Goal: Information Seeking & Learning: Learn about a topic

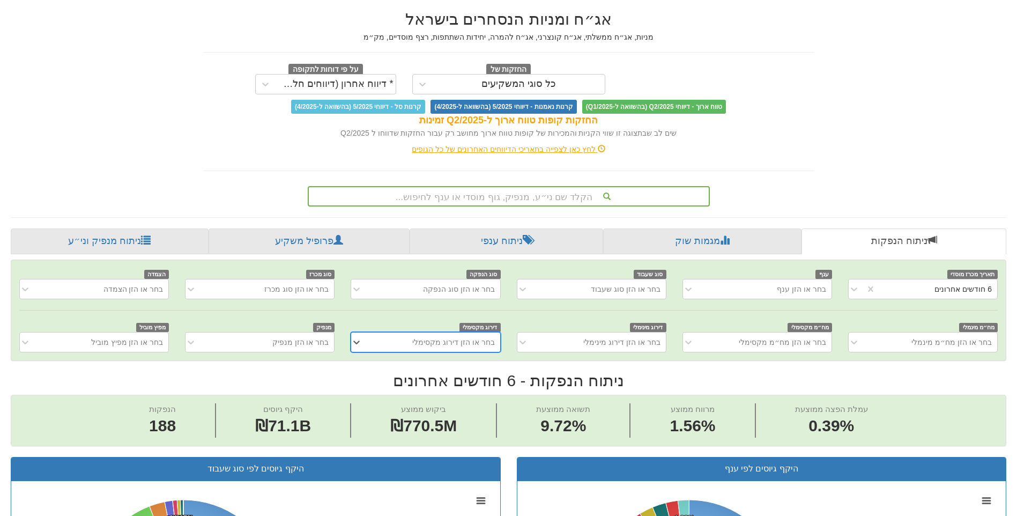
click at [43, 352] on div "בחר או הזן מפיץ מוביל" at bounding box center [94, 342] width 150 height 20
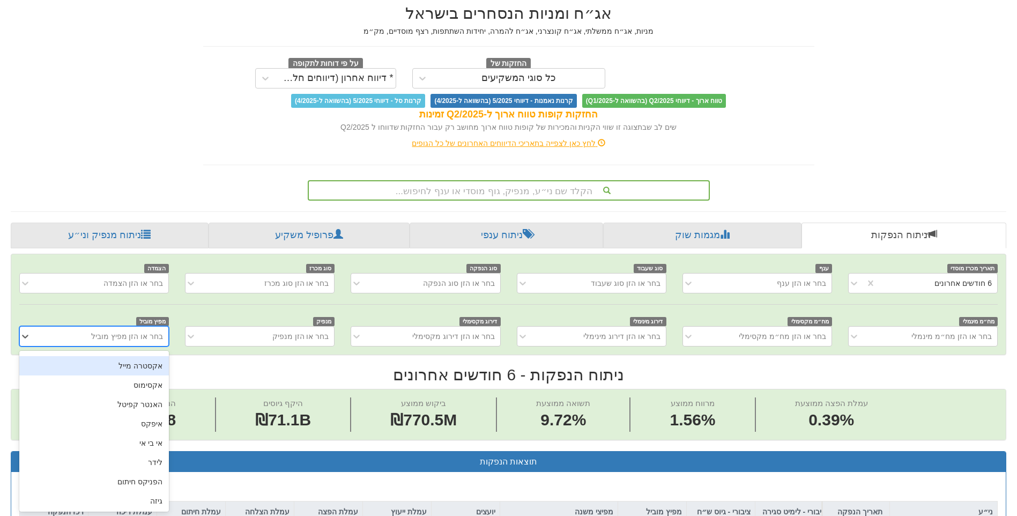
scroll to position [107, 0]
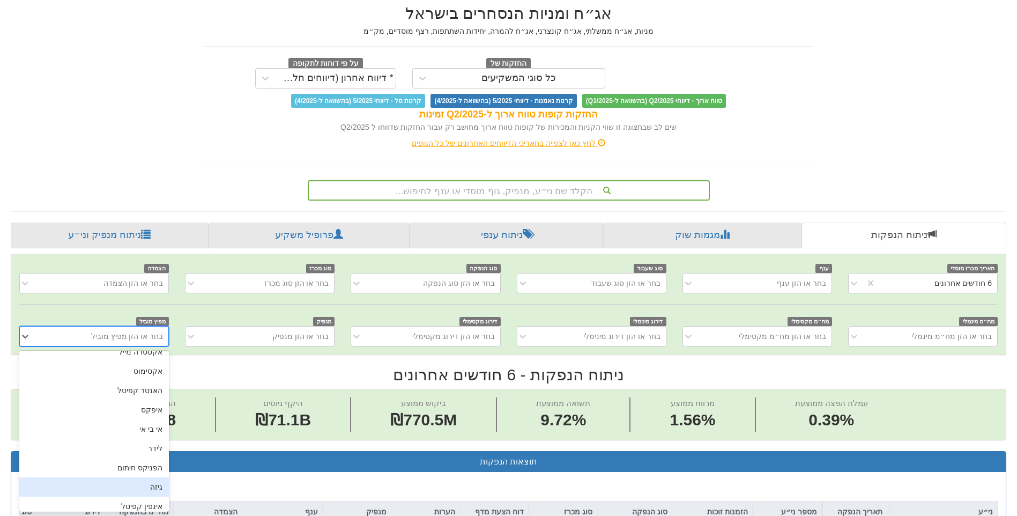
click at [145, 486] on div "גיזה" at bounding box center [94, 486] width 150 height 19
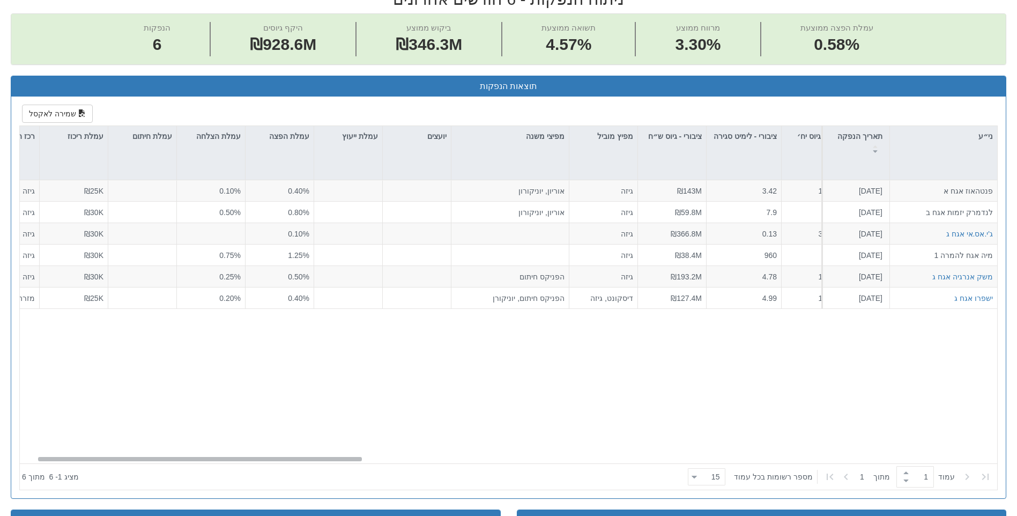
scroll to position [0, 0]
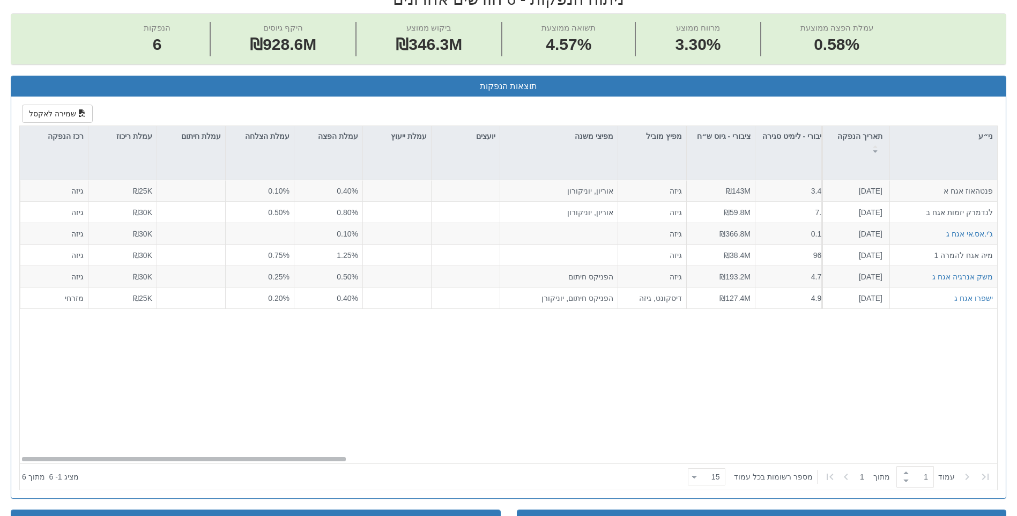
drag, startPoint x: 685, startPoint y: 461, endPoint x: -2, endPoint y: 439, distance: 687.1
click at [0, 439] on html "Toggle navigation מניות ואג״ח - החזקות בישראל מניות אג״ח מניות ואג״ח ✓ מניות דו…" at bounding box center [508, 312] width 1017 height 1464
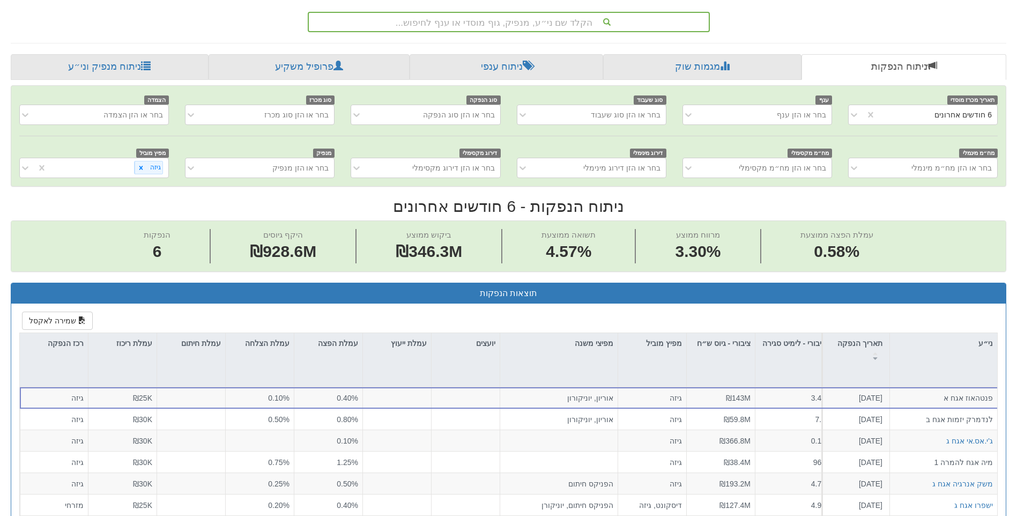
scroll to position [206, 0]
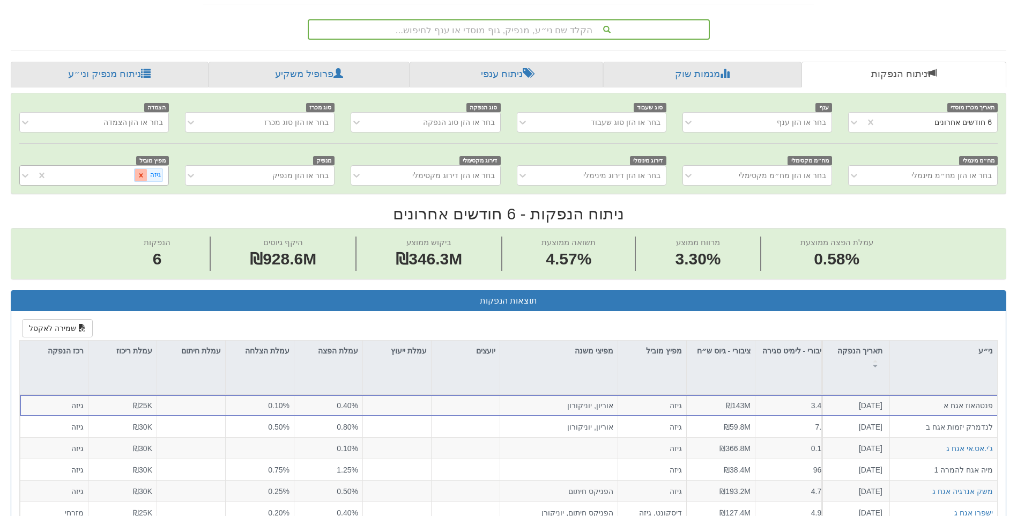
click at [137, 177] on div at bounding box center [141, 175] width 12 height 12
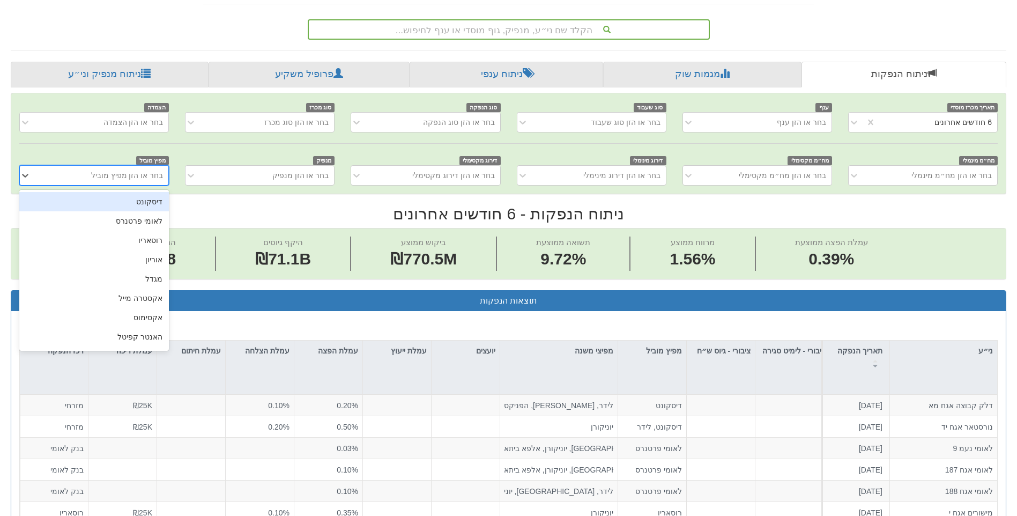
click at [142, 172] on div "בחר או הזן מפיץ מוביל" at bounding box center [127, 175] width 72 height 11
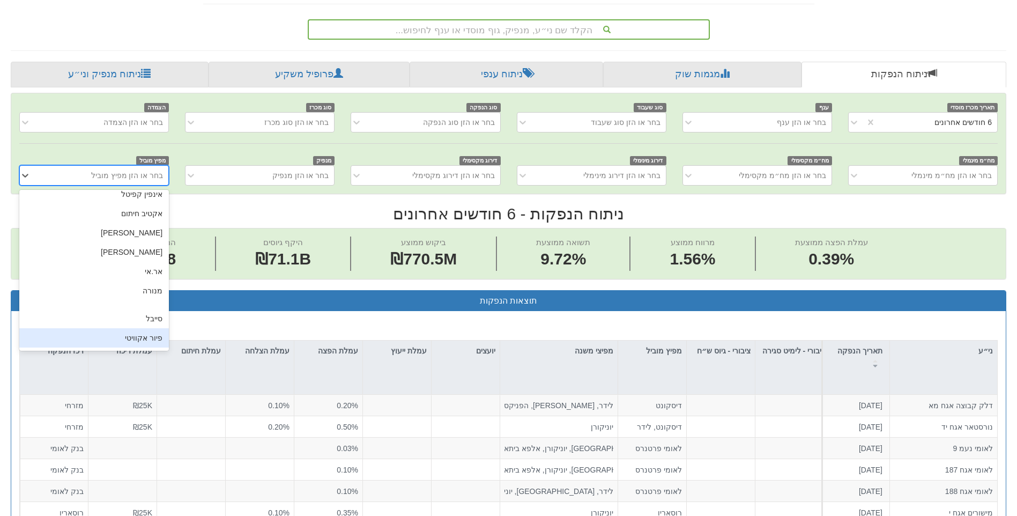
scroll to position [214, 0]
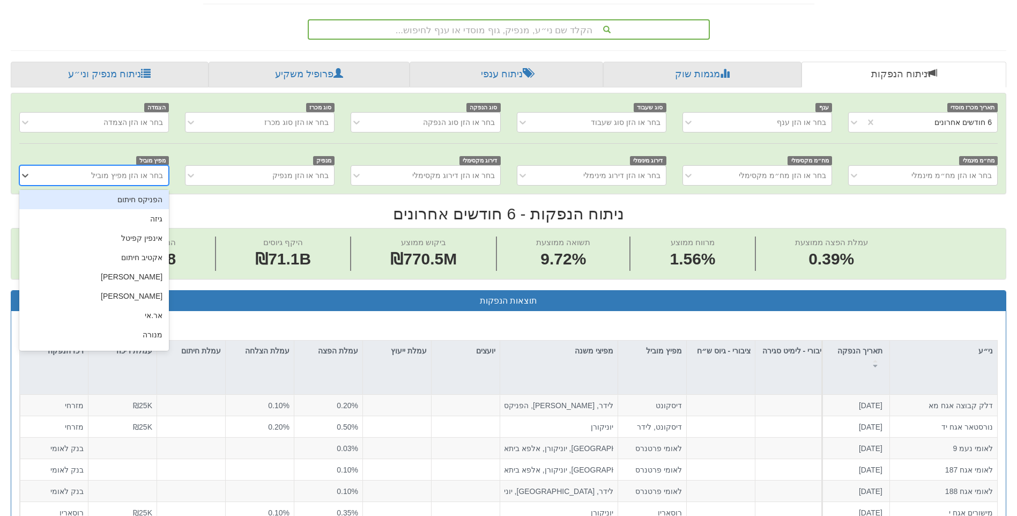
click at [147, 199] on div "הפניקס חיתום" at bounding box center [94, 199] width 150 height 19
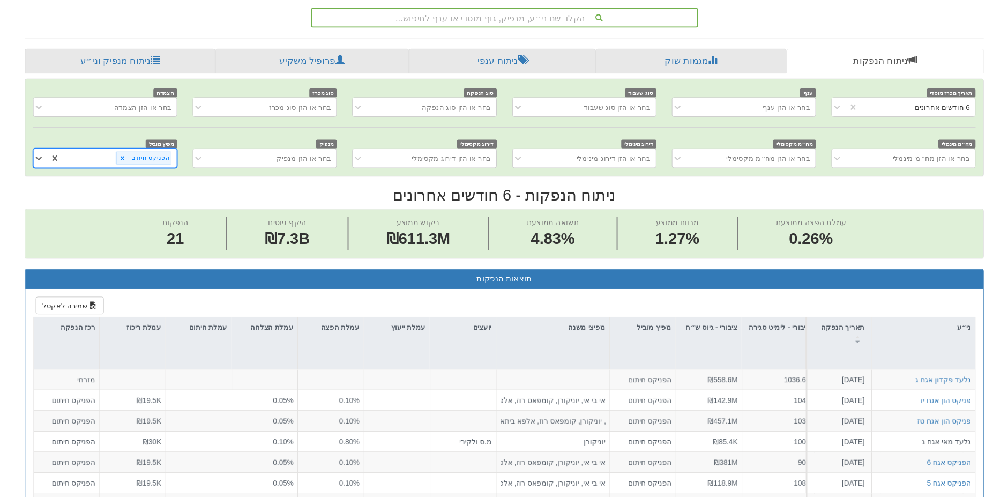
scroll to position [206, 0]
